Goal: Find contact information: Find contact information

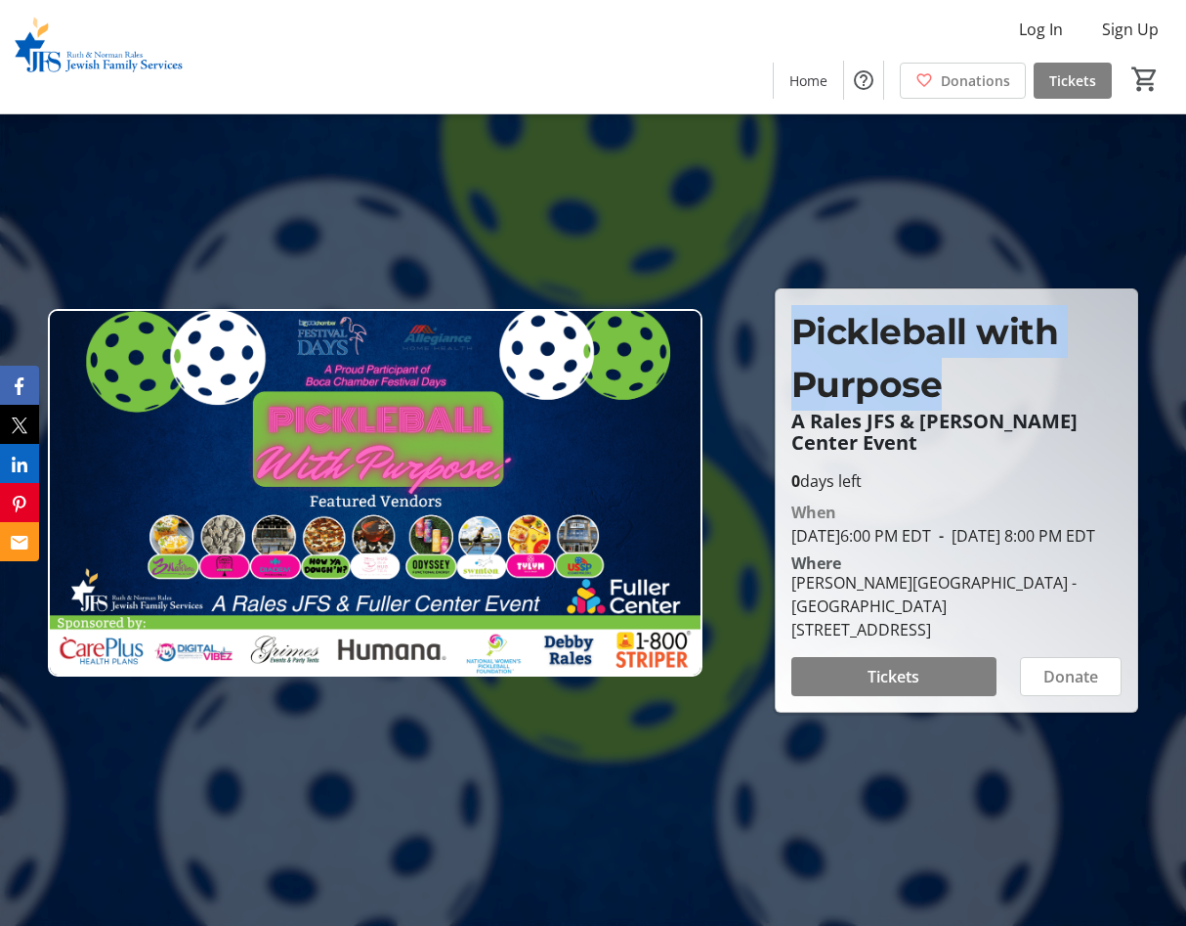
drag, startPoint x: 952, startPoint y: 378, endPoint x: 779, endPoint y: 301, distance: 189.4
click at [780, 305] on div "Pickleball with Purpose A Rales JFS & [PERSON_NAME] Center Event" at bounding box center [957, 387] width 355 height 164
copy span "Pickleball with Purpose"
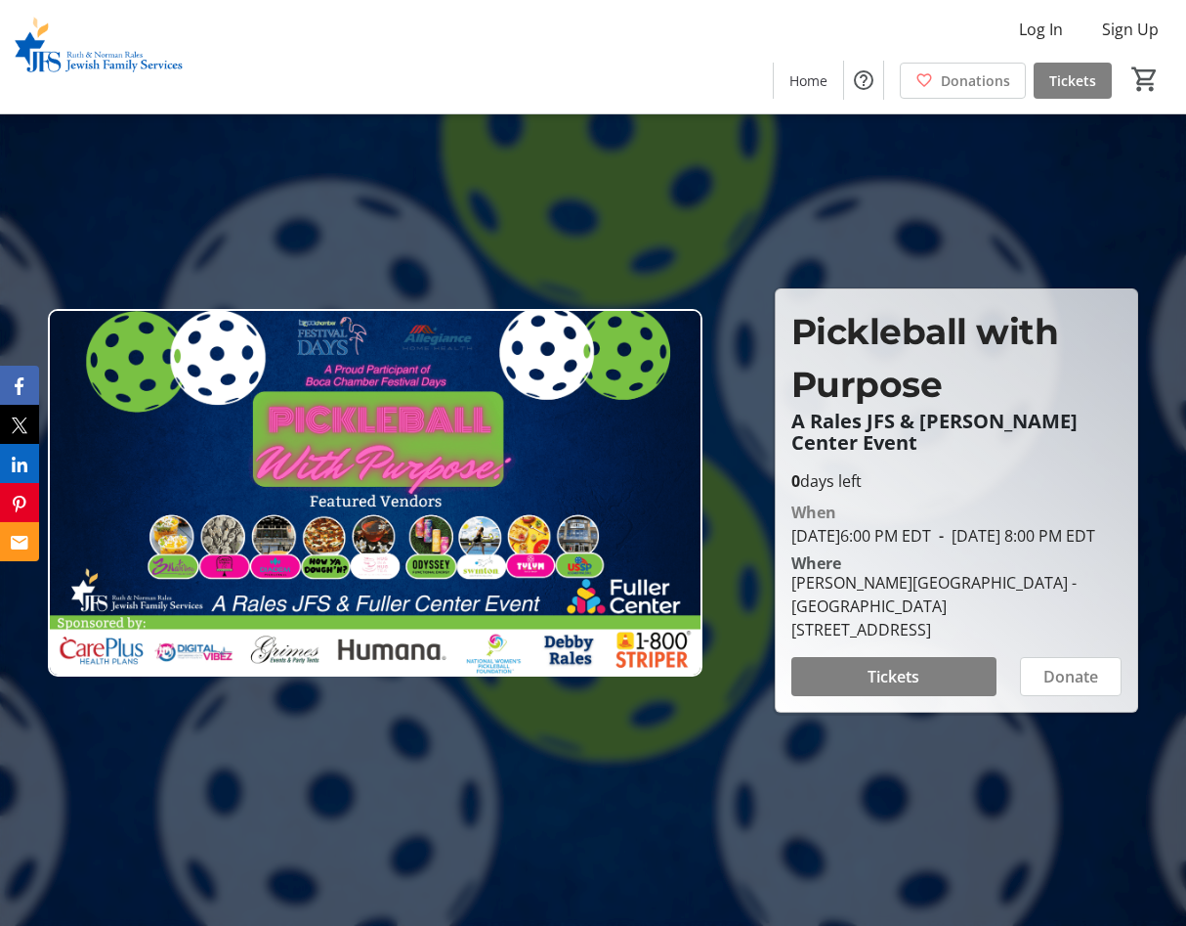
click at [1091, 214] on div at bounding box center [593, 463] width 1186 height 926
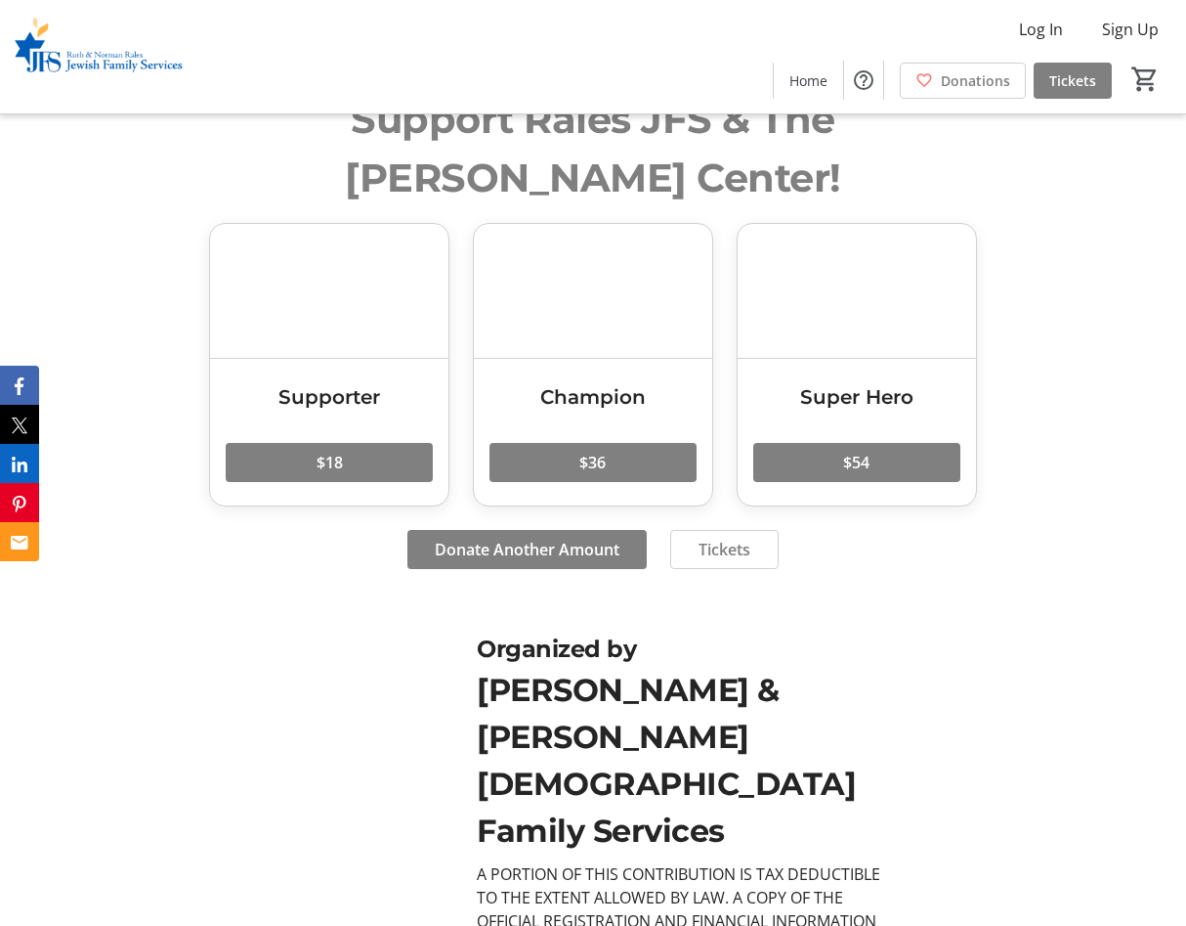
scroll to position [4994, 0]
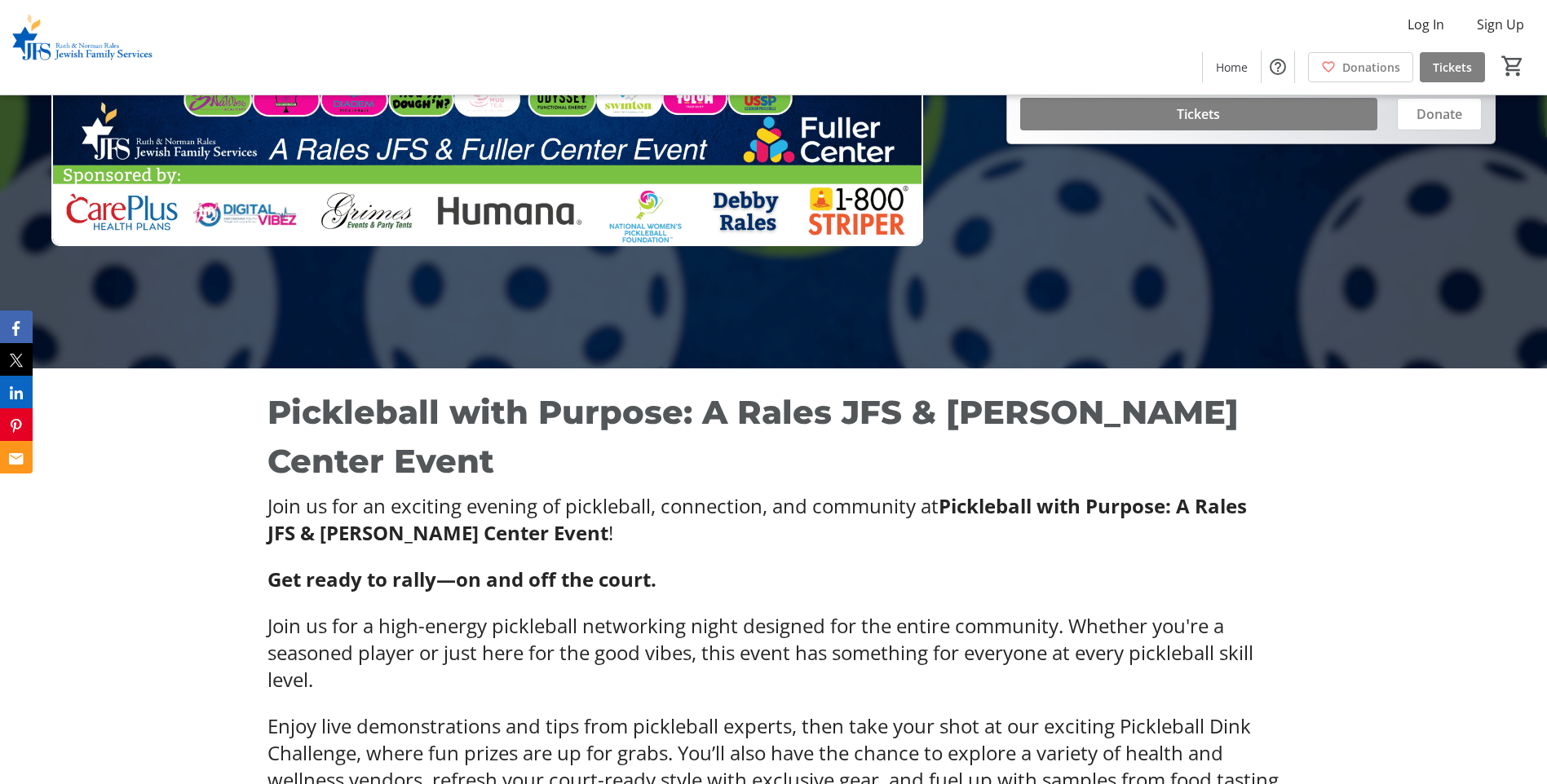
scroll to position [579, 0]
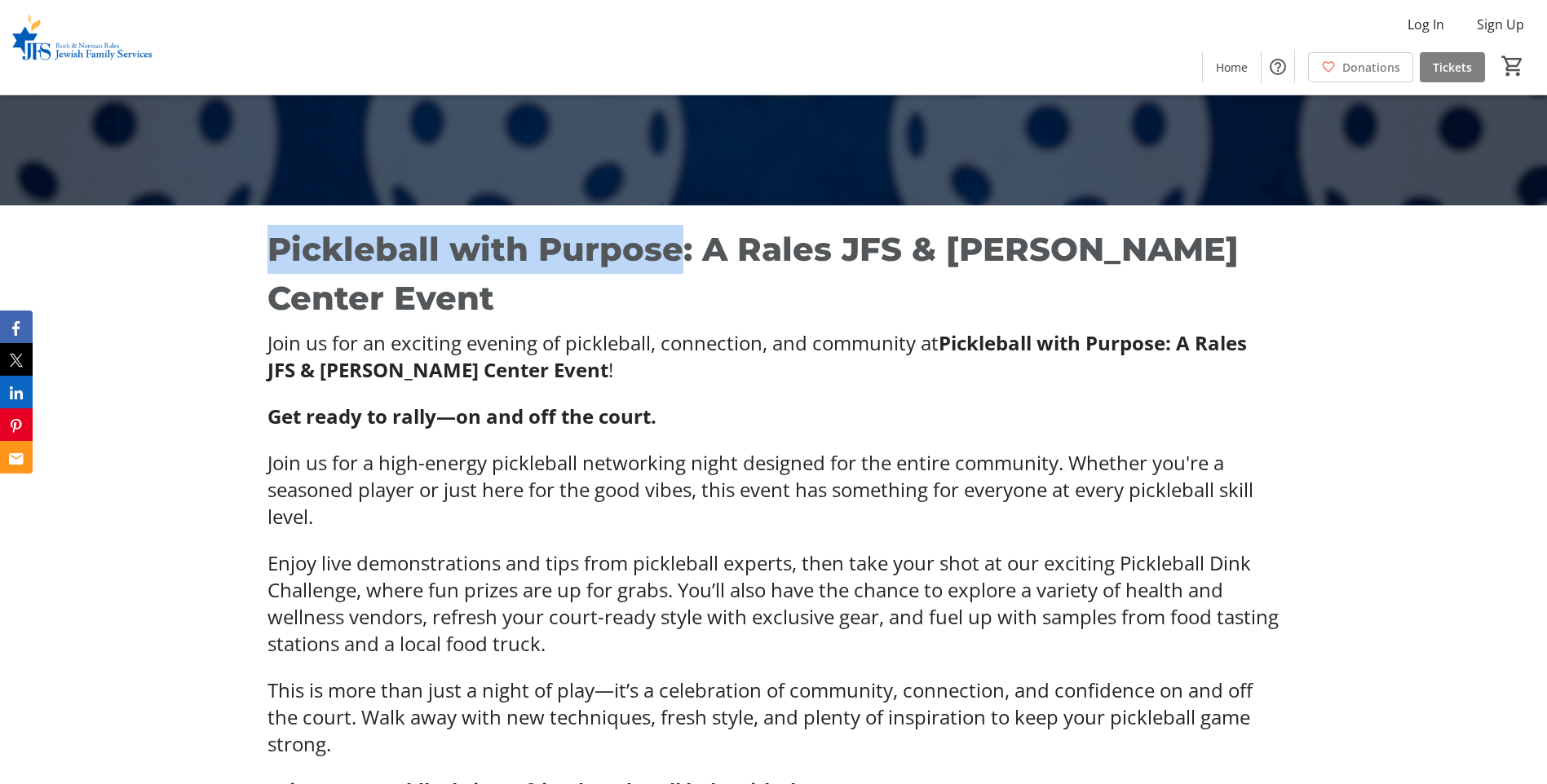
drag, startPoint x: 276, startPoint y: 242, endPoint x: 675, endPoint y: 258, distance: 399.3
click at [675, 258] on strong "Pickleball with Purpose: A Rales JFS & [PERSON_NAME] Center Event" at bounding box center [753, 274] width 971 height 89
copy strong "Pickleball with Purpose"
click at [459, 237] on strong "Pickleball with Purpose: A Rales JFS & [PERSON_NAME] Center Event" at bounding box center [753, 274] width 971 height 89
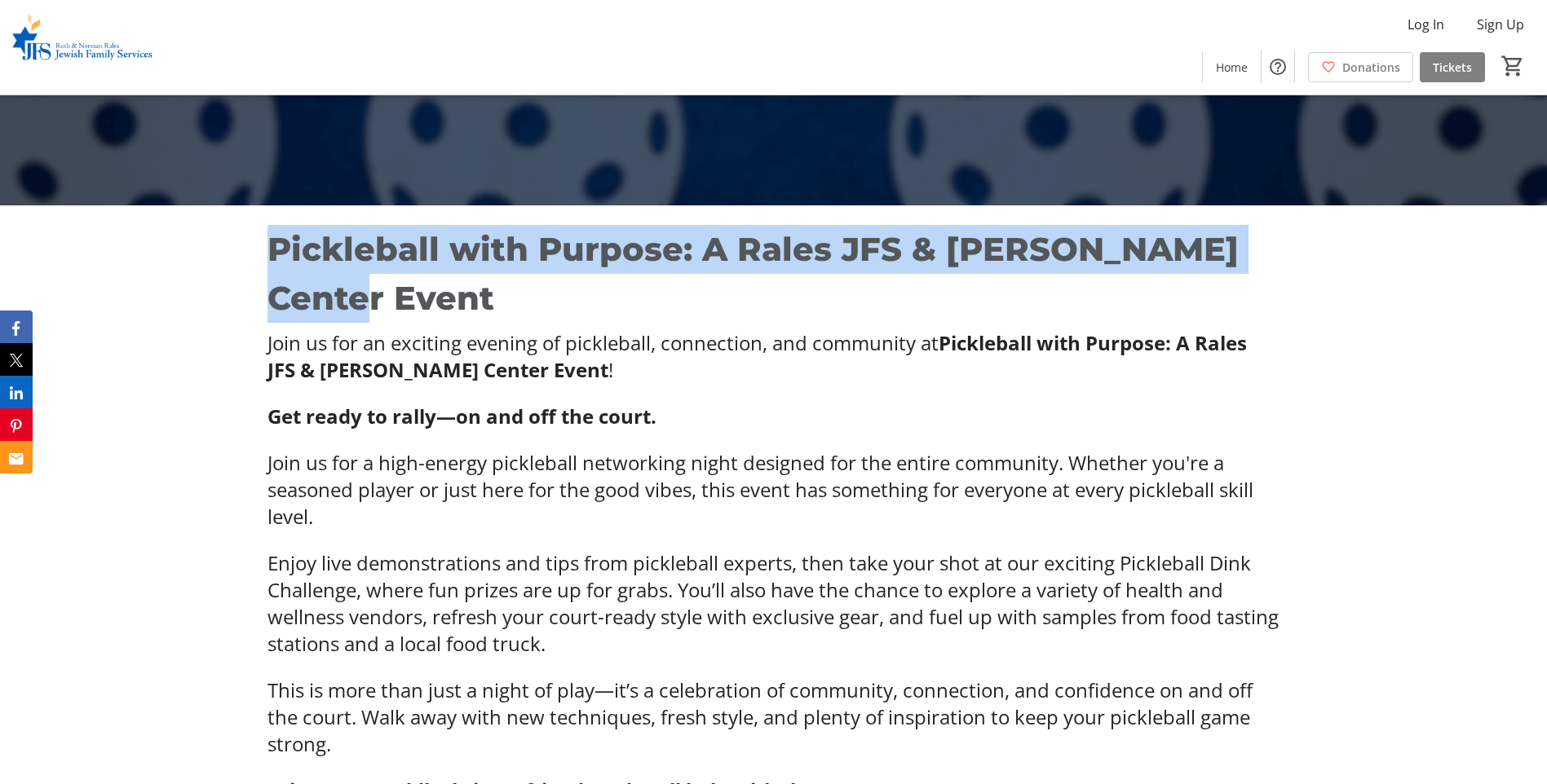
drag, startPoint x: 1310, startPoint y: 242, endPoint x: 194, endPoint y: 258, distance: 1116.1
click at [194, 258] on div "Pickleball with Purpose: A Rales JFS & [PERSON_NAME] Center Event Join us for a…" at bounding box center [774, 514] width 1547 height 618
copy strong "Pickleball with Purpose: A Rales JFS & [PERSON_NAME] Center Event"
